Goal: Task Accomplishment & Management: Use online tool/utility

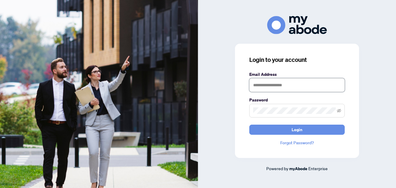
click at [282, 87] on input "text" at bounding box center [296, 85] width 95 height 14
type input "**********"
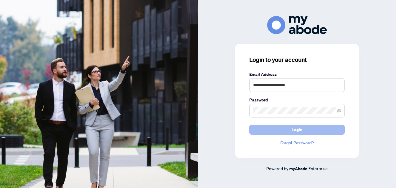
click at [300, 128] on span "Login" at bounding box center [296, 130] width 11 height 10
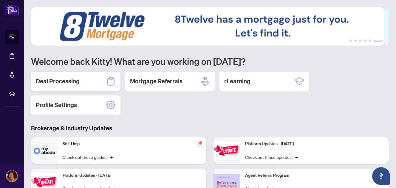
click at [96, 82] on div "Deal Processing" at bounding box center [75, 81] width 89 height 19
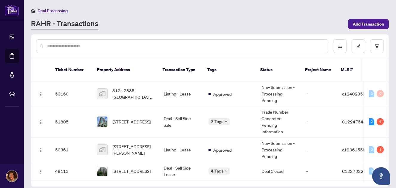
drag, startPoint x: 388, startPoint y: 81, endPoint x: 388, endPoint y: 85, distance: 4.5
click at [388, 85] on div "Ticket Number Property Address Transaction Type Tags Status Project Name MLS # …" at bounding box center [210, 110] width 358 height 153
drag, startPoint x: 388, startPoint y: 79, endPoint x: 388, endPoint y: 88, distance: 8.3
click at [388, 88] on div "53160 812 - 2885 [GEOGRAPHIC_DATA] -[STREET_ADDRESS] Listing - Lease Approved N…" at bounding box center [209, 132] width 357 height 100
click at [375, 21] on span "Add Transaction" at bounding box center [367, 24] width 31 height 10
